Goal: Task Accomplishment & Management: Manage account settings

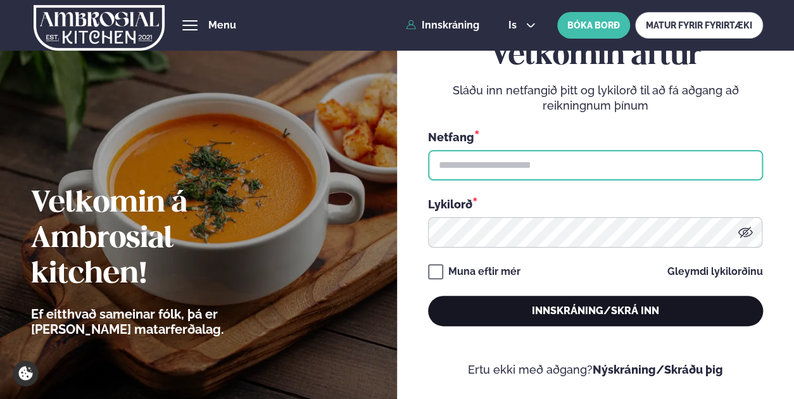
type input "**********"
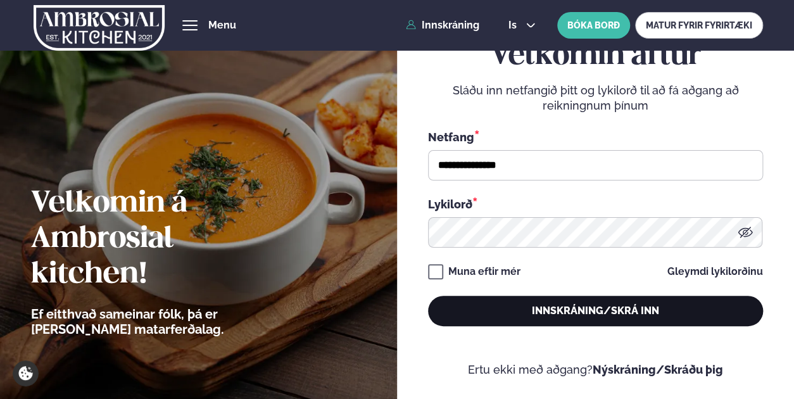
click at [602, 307] on button "Innskráning/Skrá inn" at bounding box center [595, 311] width 335 height 30
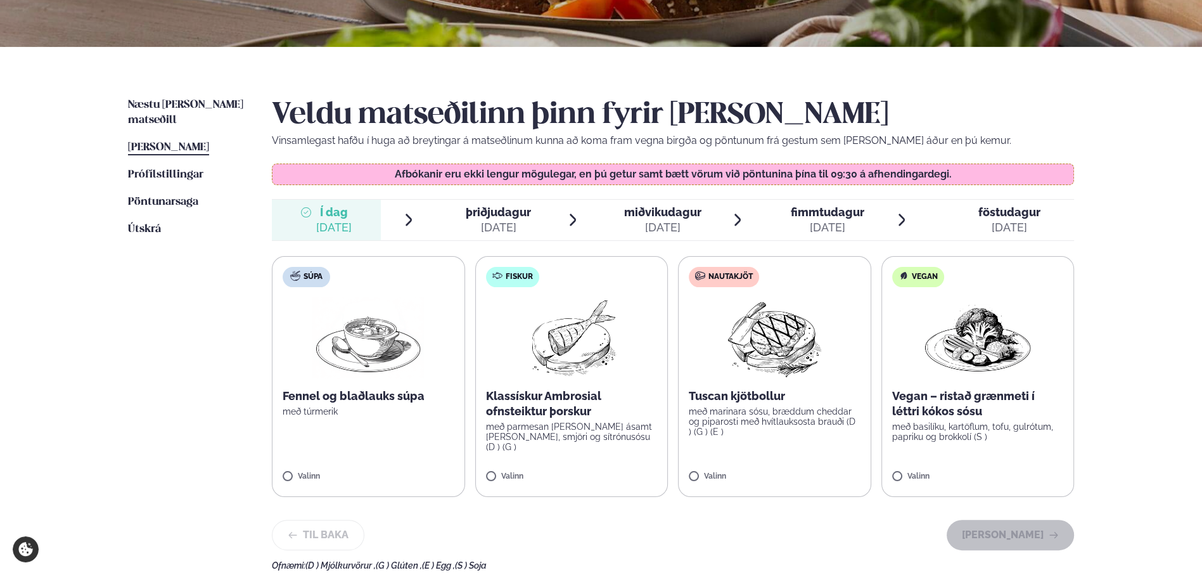
scroll to position [253, 0]
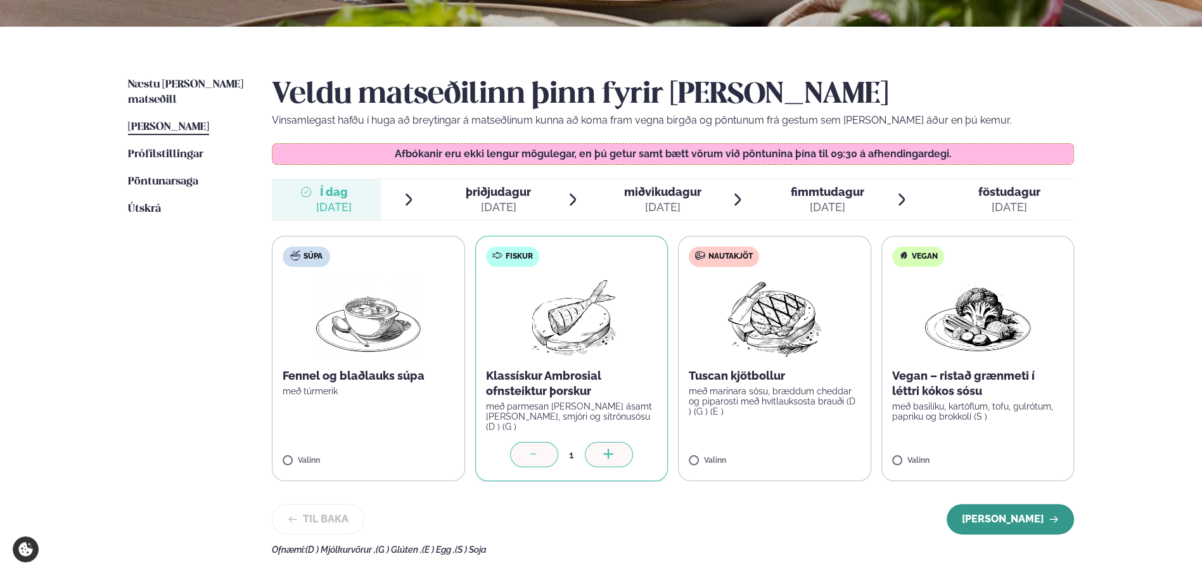
click at [794, 399] on button "[PERSON_NAME]" at bounding box center [1010, 519] width 127 height 30
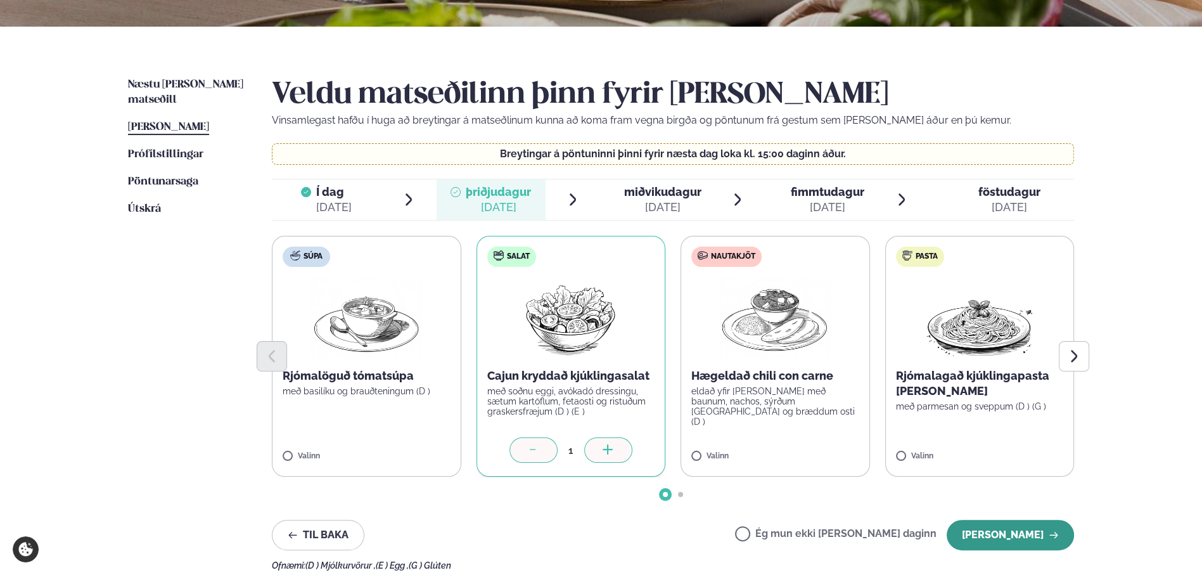
click at [794, 399] on button "[PERSON_NAME]" at bounding box center [1010, 535] width 127 height 30
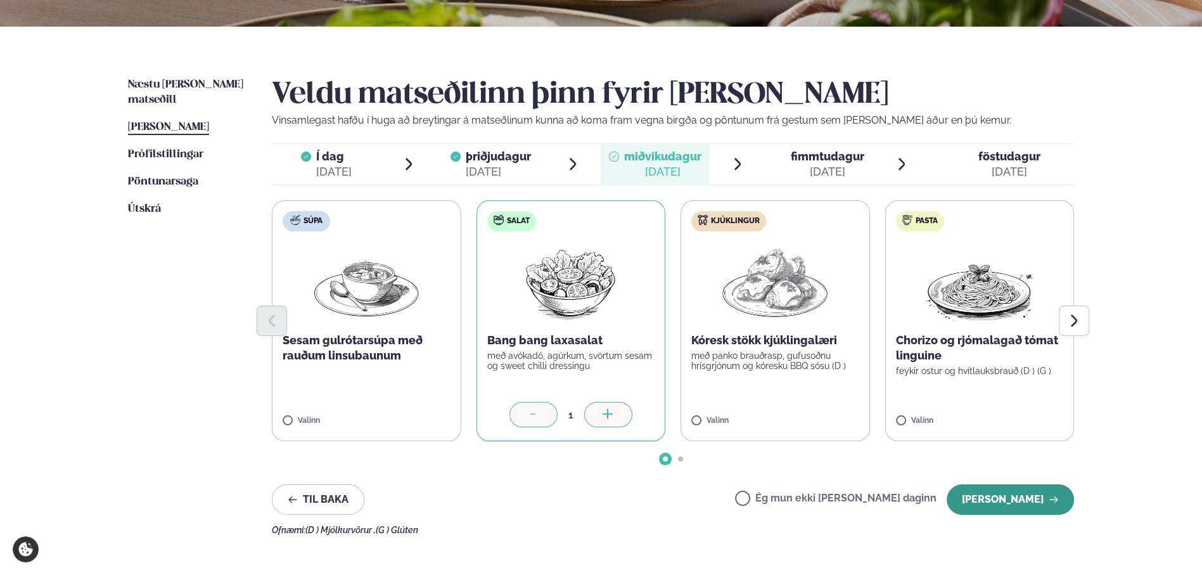
click at [794, 399] on button "[PERSON_NAME]" at bounding box center [1010, 499] width 127 height 30
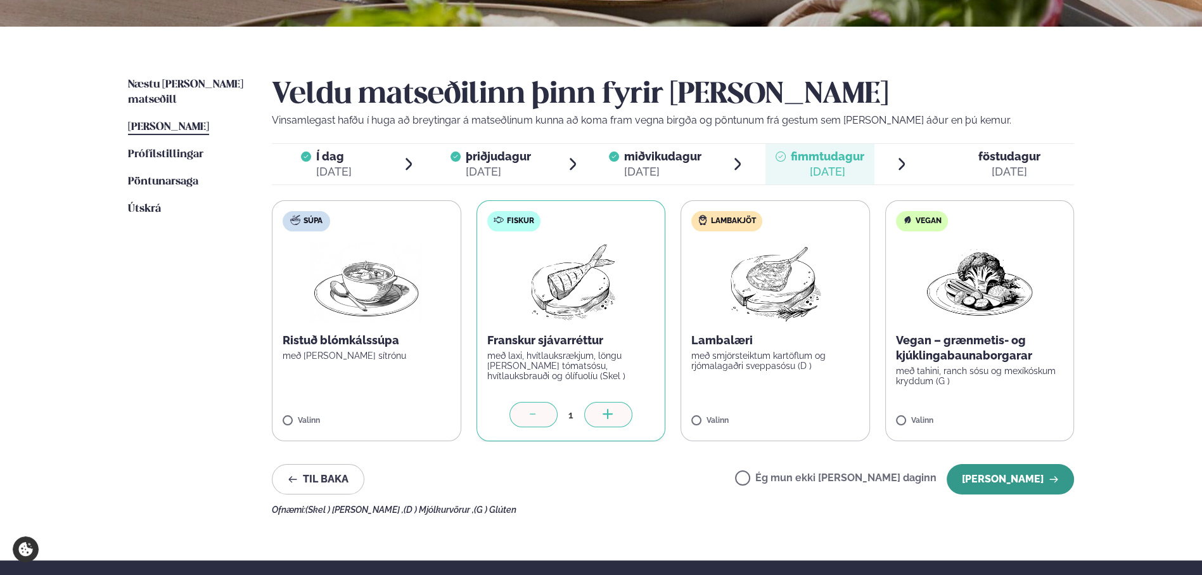
click at [794, 399] on button "[PERSON_NAME]" at bounding box center [1010, 479] width 127 height 30
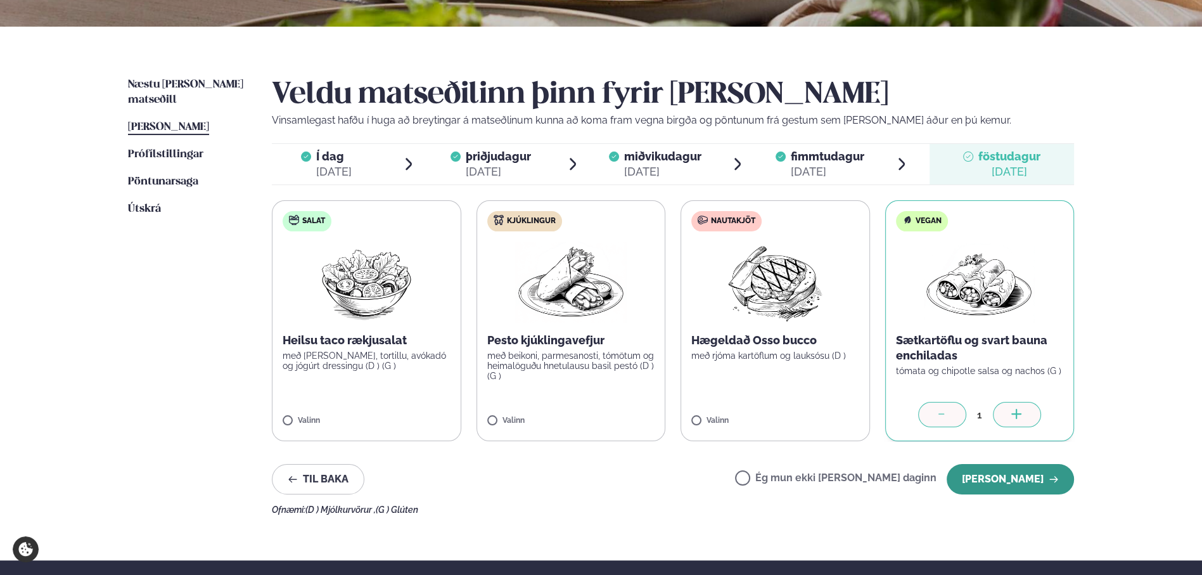
click at [794, 399] on button "[PERSON_NAME]" at bounding box center [1010, 479] width 127 height 30
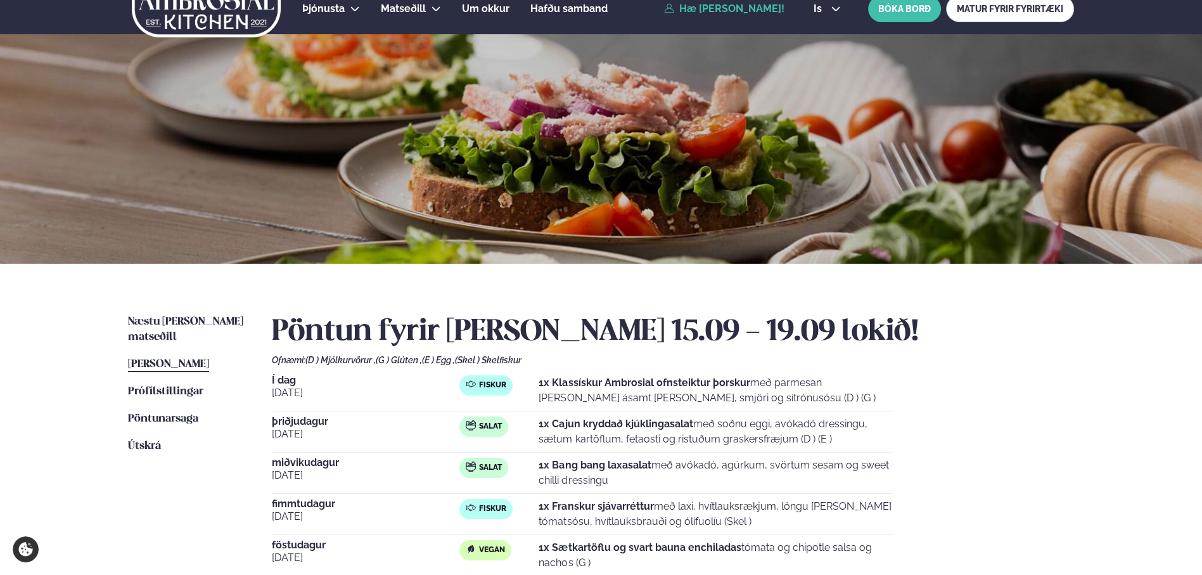
scroll to position [0, 0]
